Goal: Task Accomplishment & Management: Manage account settings

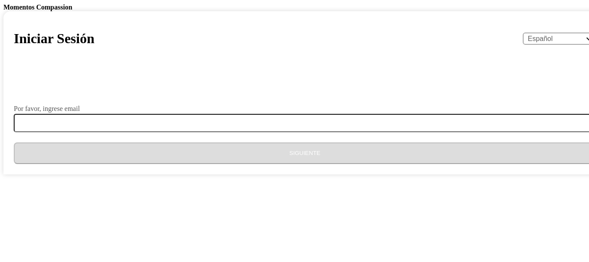
select select "es"
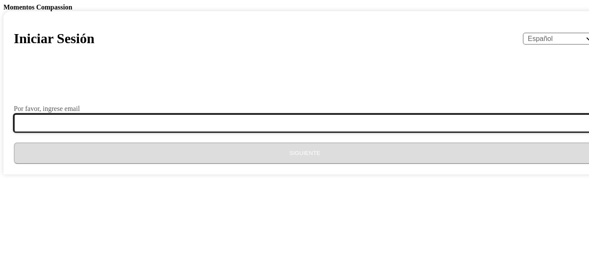
click at [220, 132] on input "Por favor, ingrese email" at bounding box center [310, 123] width 593 height 18
type input "[EMAIL_ADDRESS][DOMAIN_NAME]"
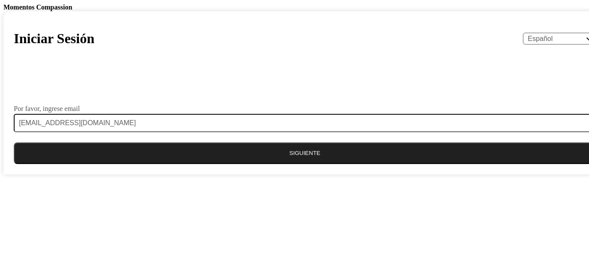
click at [284, 164] on button "Siguiente" at bounding box center [305, 153] width 582 height 22
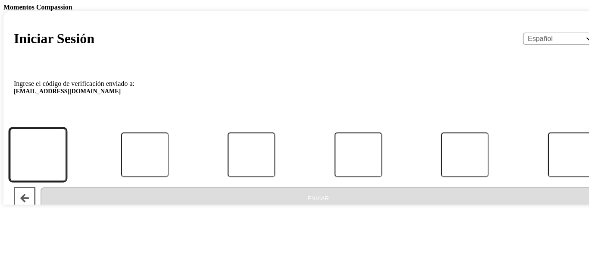
click at [66, 182] on input "Código" at bounding box center [37, 154] width 57 height 53
type input "2"
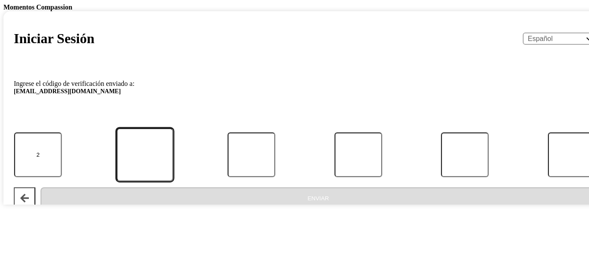
type input "5"
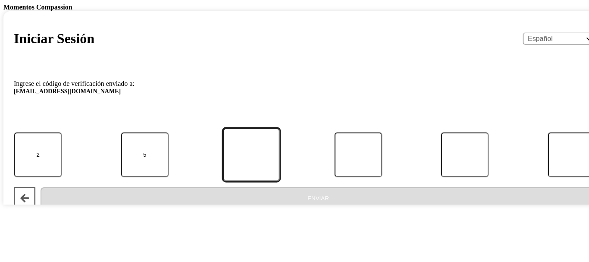
type input "3"
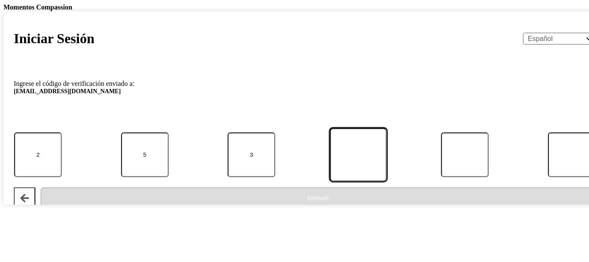
type input "3"
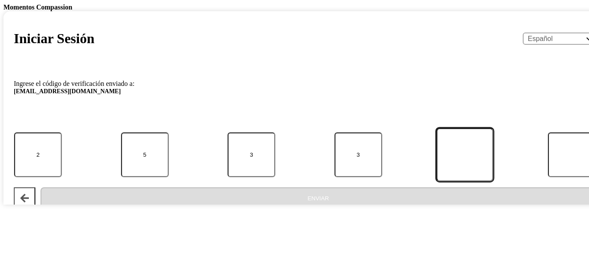
type input "8"
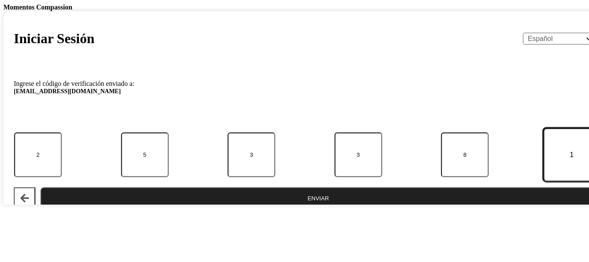
type input "1"
click at [250, 209] on button "Enviar" at bounding box center [319, 198] width 556 height 22
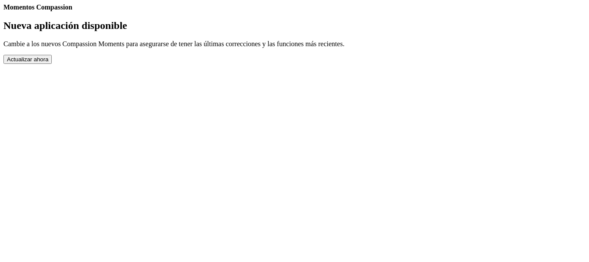
click at [52, 64] on button "Actualizar ahora" at bounding box center [27, 59] width 48 height 9
